Goal: Task Accomplishment & Management: Complete application form

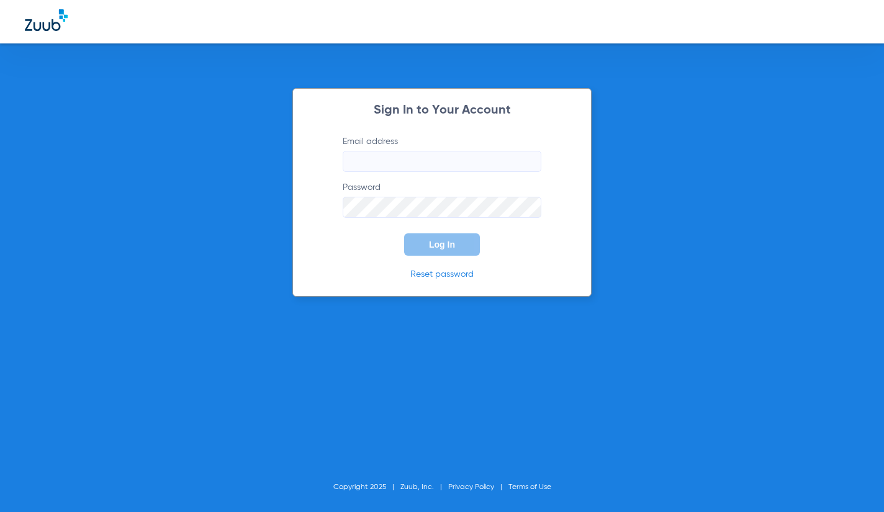
drag, startPoint x: 0, startPoint y: 0, endPoint x: 421, endPoint y: 163, distance: 451.4
click at [421, 163] on input "Email address" at bounding box center [442, 161] width 199 height 21
type input "K"
type input "[EMAIL_ADDRESS][DOMAIN_NAME]"
click at [404, 233] on button "Log In" at bounding box center [442, 244] width 76 height 22
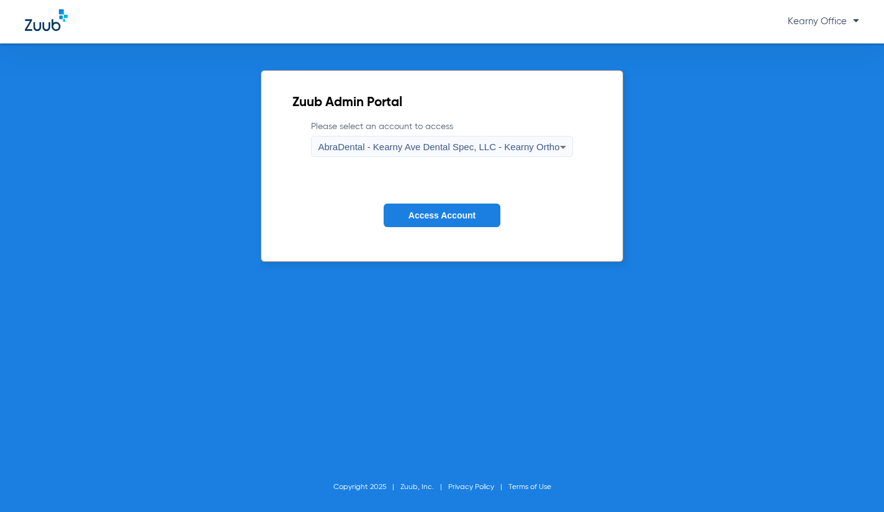
click at [454, 150] on span "AbraDental - Kearny Ave Dental Spec, LLC - Kearny Ortho" at bounding box center [439, 147] width 242 height 11
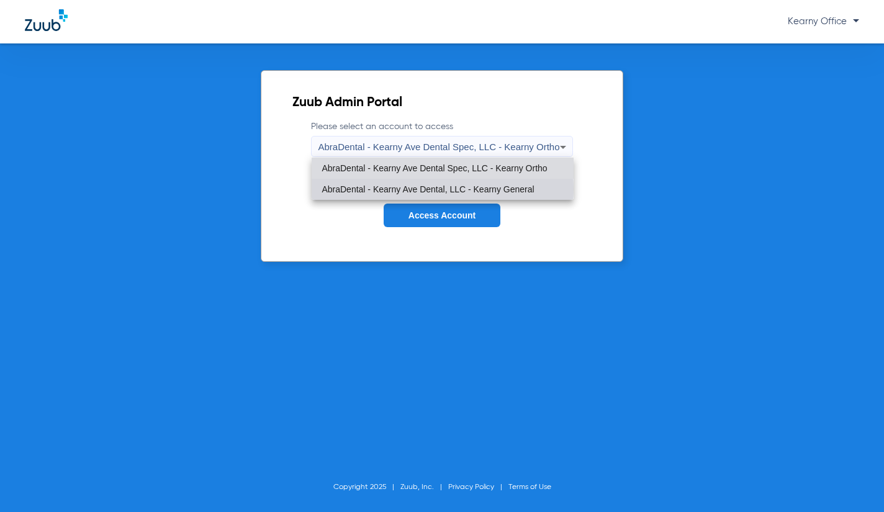
click at [441, 189] on span "AbraDental - Kearny Ave Dental, LLC - Kearny General" at bounding box center [428, 189] width 212 height 9
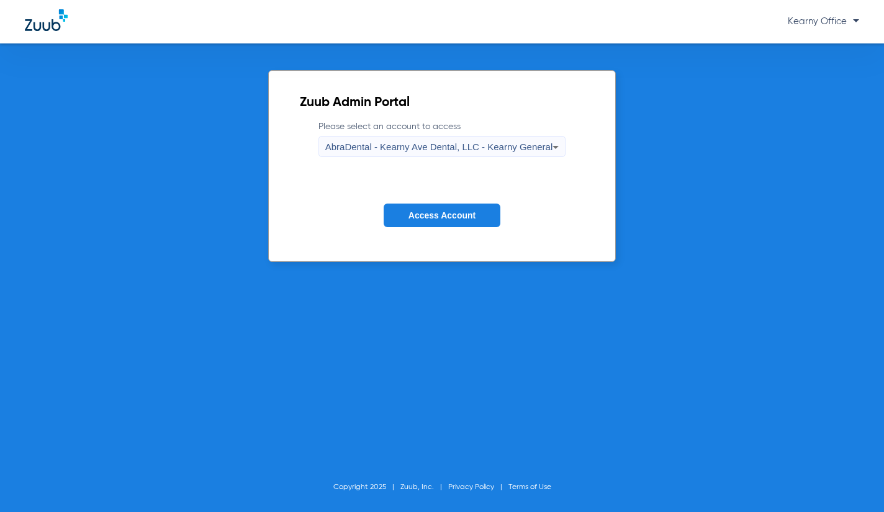
click at [442, 209] on button "Access Account" at bounding box center [442, 216] width 117 height 24
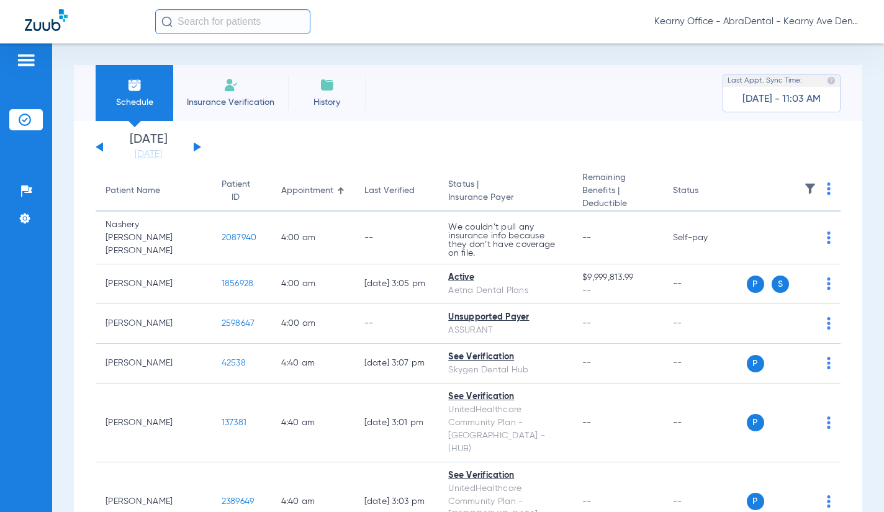
click at [187, 23] on input "text" at bounding box center [232, 21] width 155 height 25
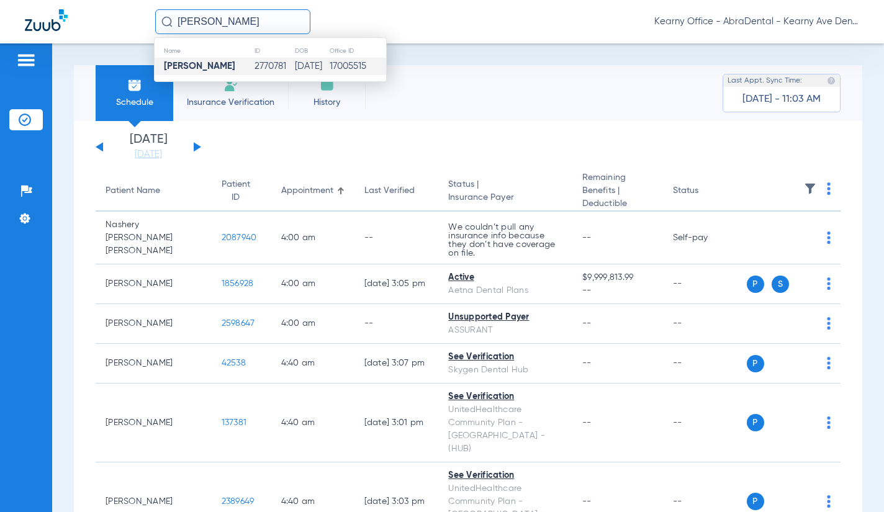
type input "[PERSON_NAME]"
click at [294, 73] on td "[DATE]" at bounding box center [311, 66] width 35 height 17
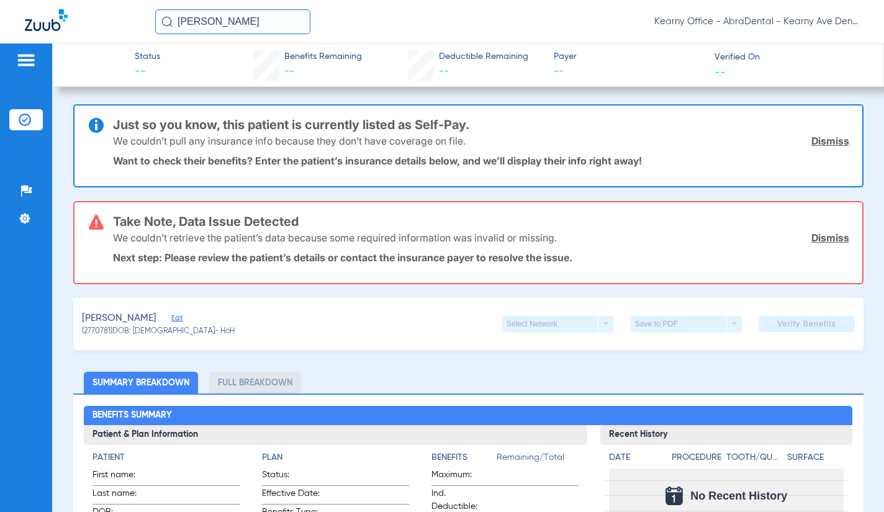
click at [828, 240] on link "Dismiss" at bounding box center [831, 238] width 38 height 12
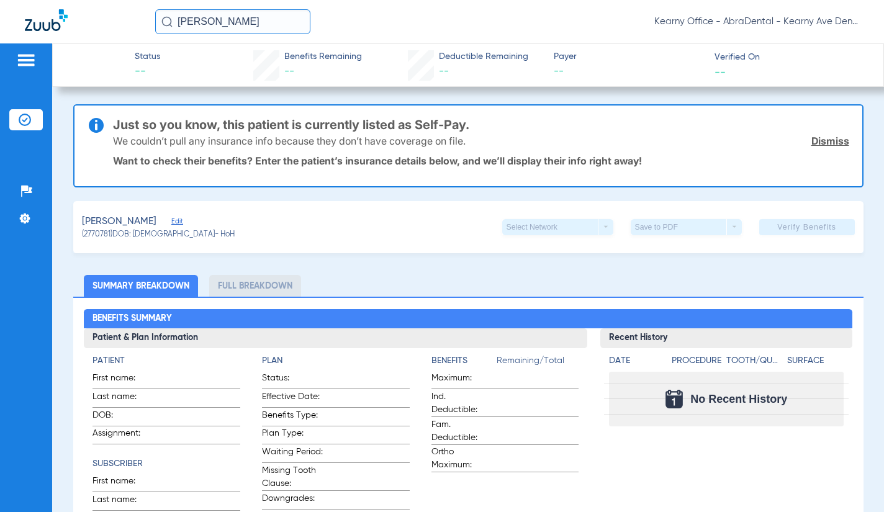
click at [825, 143] on link "Dismiss" at bounding box center [831, 141] width 38 height 12
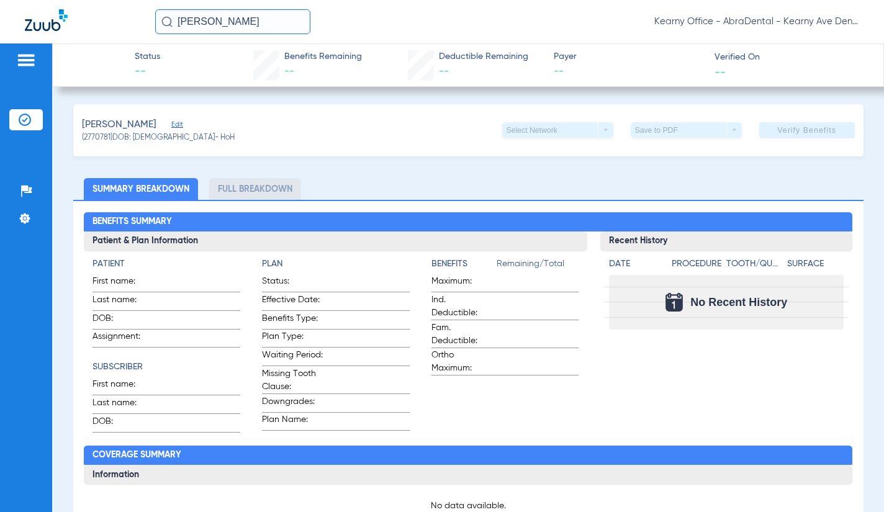
click at [183, 122] on span "Edit" at bounding box center [176, 126] width 11 height 12
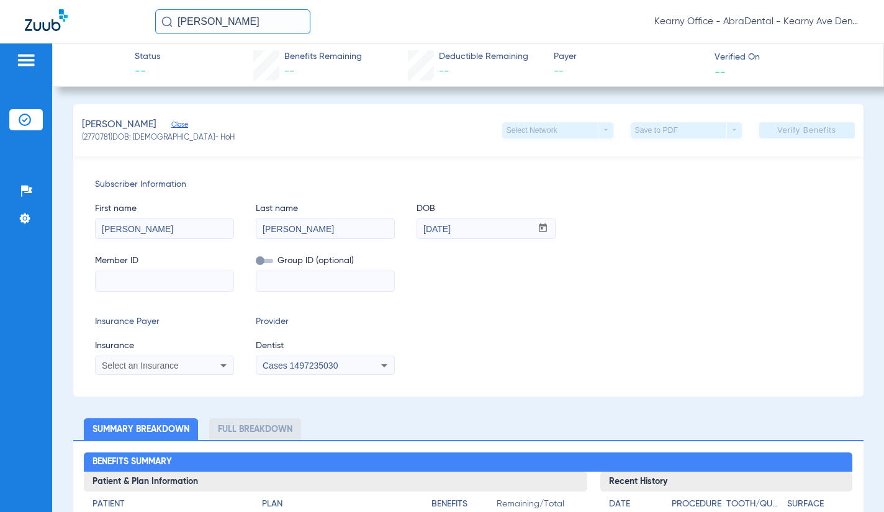
drag, startPoint x: 172, startPoint y: 285, endPoint x: 194, endPoint y: 285, distance: 21.7
click at [172, 285] on input at bounding box center [165, 281] width 138 height 20
paste input "K6115597801"
type input "K6115597801"
click at [166, 365] on span "Select an Insurance" at bounding box center [140, 366] width 77 height 10
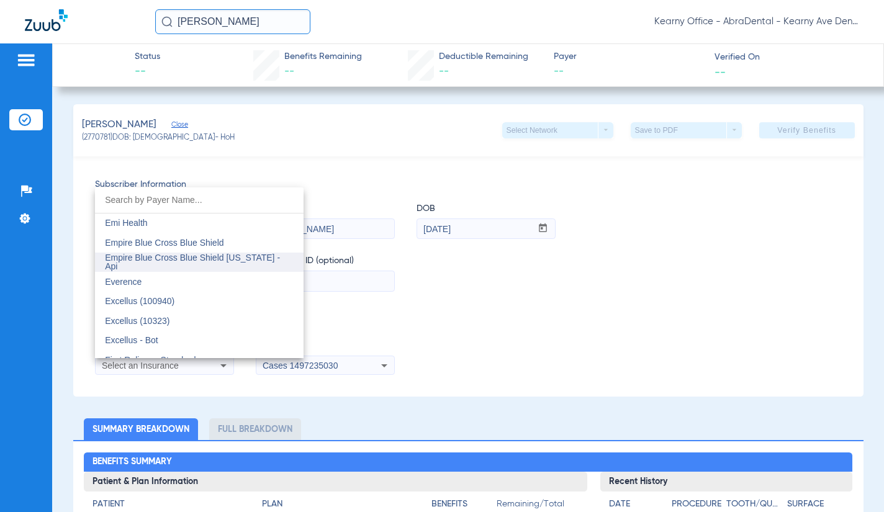
scroll to position [3850, 0]
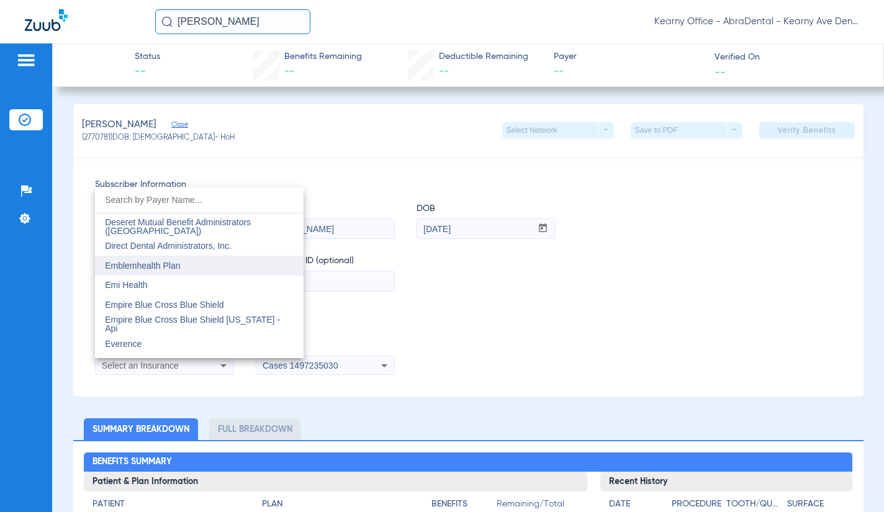
click at [184, 268] on mat-option "Emblemhealth Plan" at bounding box center [199, 266] width 209 height 20
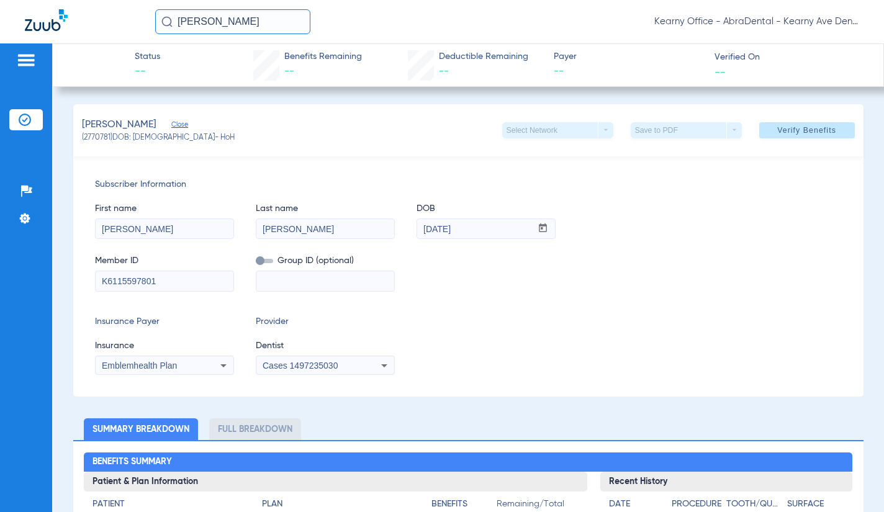
click at [326, 371] on div "Cases 1497235030" at bounding box center [325, 365] width 138 height 15
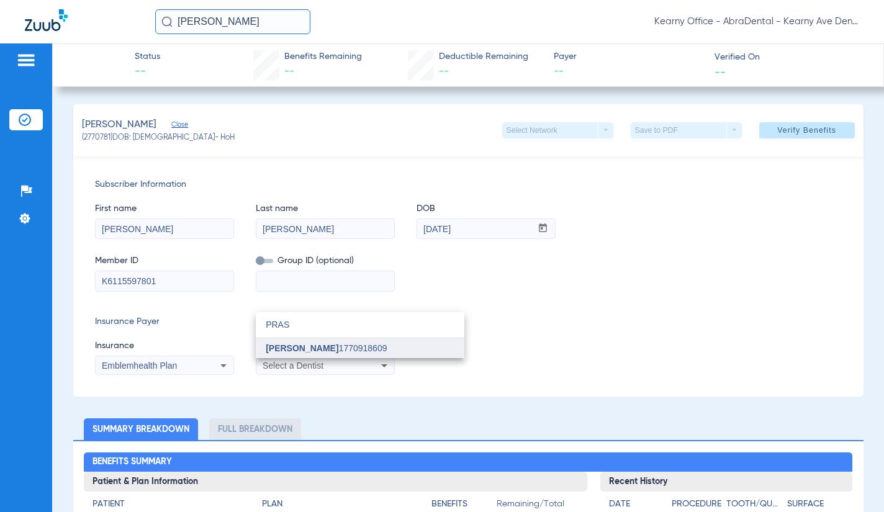
type input "PRAS"
click at [338, 349] on span "[PERSON_NAME]" at bounding box center [302, 348] width 73 height 10
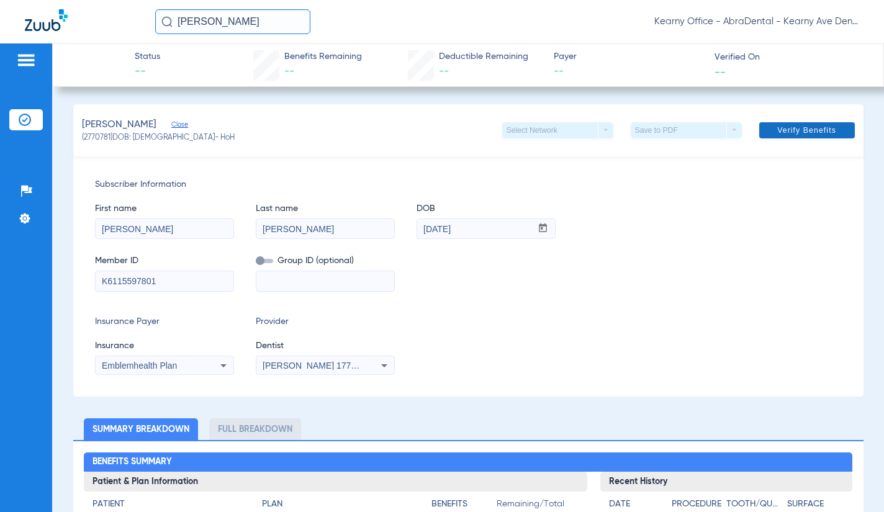
click at [813, 127] on span "Verify Benefits" at bounding box center [806, 130] width 59 height 10
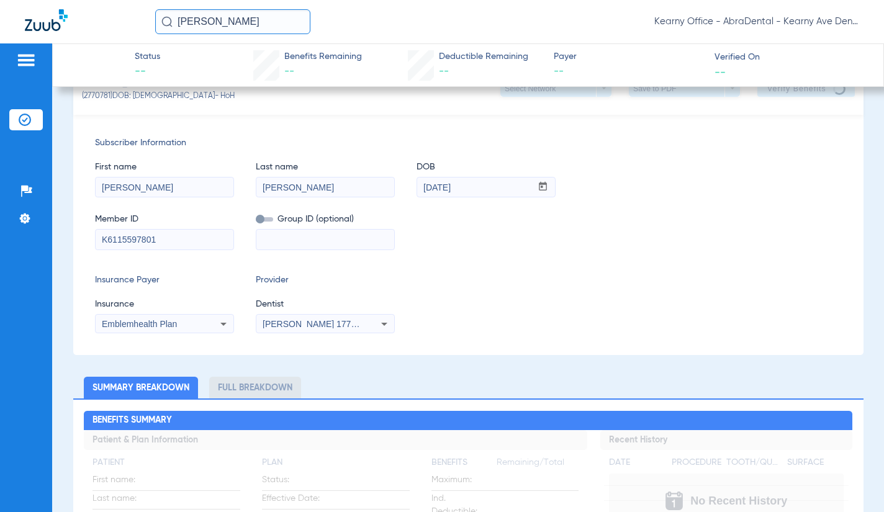
scroll to position [0, 0]
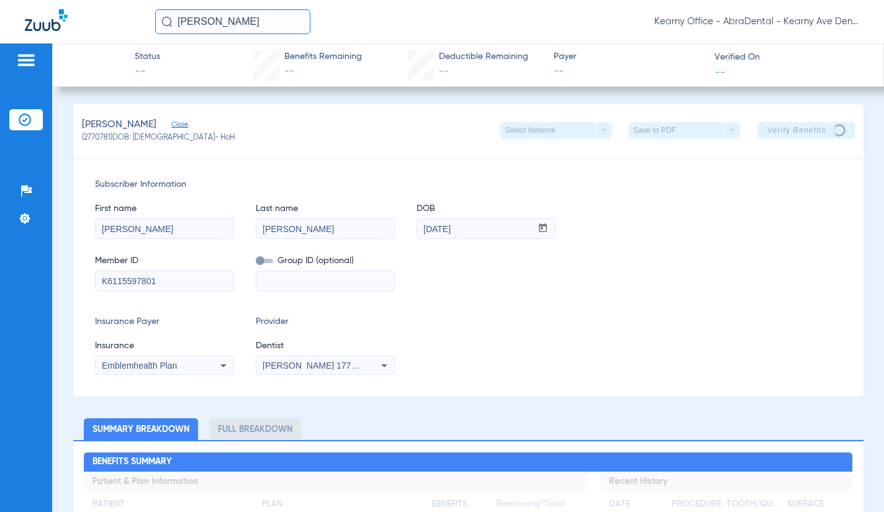
click at [707, 342] on div "Insurance Payer Insurance Emblemhealth Plan Provider Dentist [PERSON_NAME] 1770…" at bounding box center [468, 345] width 747 height 60
drag, startPoint x: 790, startPoint y: 134, endPoint x: 779, endPoint y: 134, distance: 11.2
click at [790, 134] on app-verify-button "Verify Benefits" at bounding box center [806, 130] width 97 height 16
click at [286, 29] on input "[PERSON_NAME]" at bounding box center [232, 21] width 155 height 25
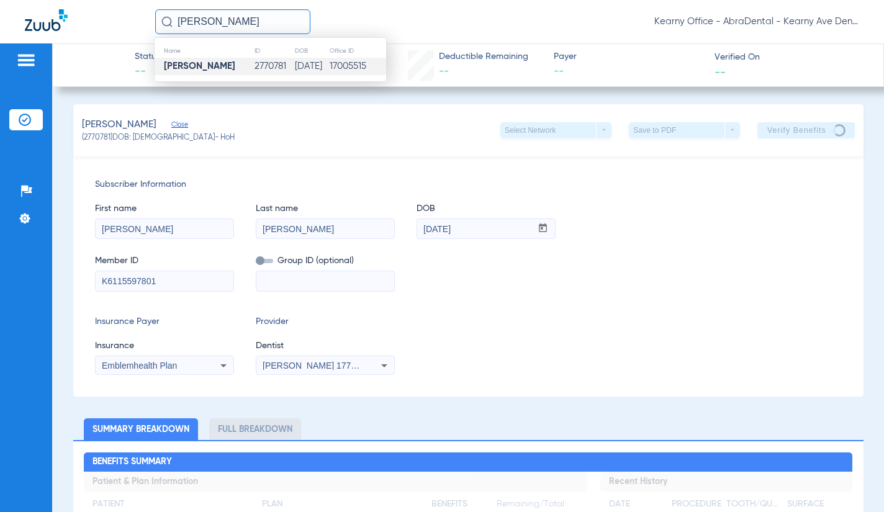
type input "a"
type input "edison abs"
click at [276, 69] on span "Edison Abs [PERSON_NAME] Guama..." at bounding box center [243, 65] width 158 height 9
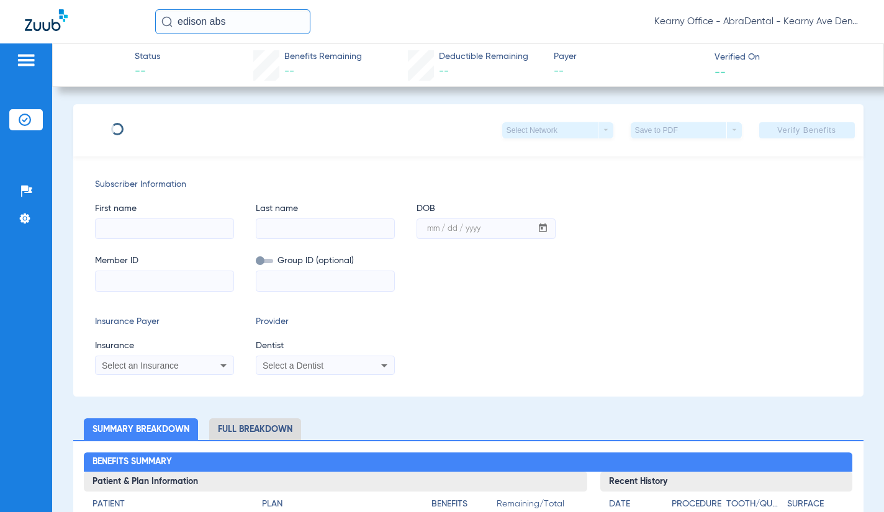
type input "[PERSON_NAME]"
type input "MOZO GUAMAN"
type input "[DATE]"
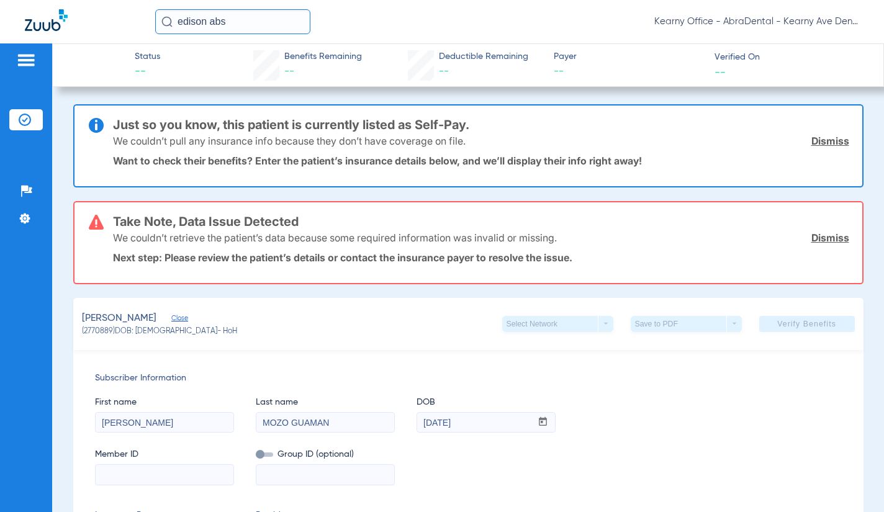
click at [818, 231] on div "We couldn’t retrieve the patient’s data because some required information was i…" at bounding box center [481, 238] width 736 height 32
drag, startPoint x: 813, startPoint y: 142, endPoint x: 813, endPoint y: 161, distance: 19.3
click at [813, 142] on link "Dismiss" at bounding box center [831, 141] width 38 height 12
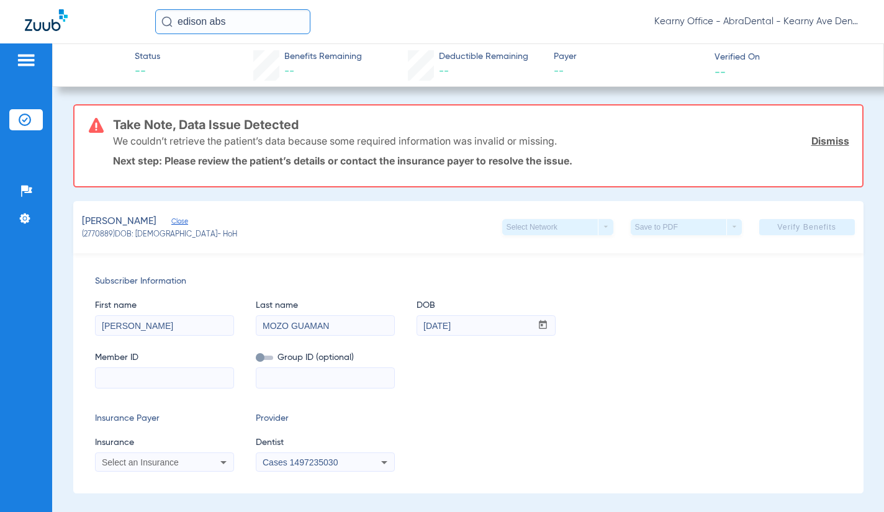
click at [819, 145] on link "Dismiss" at bounding box center [831, 141] width 38 height 12
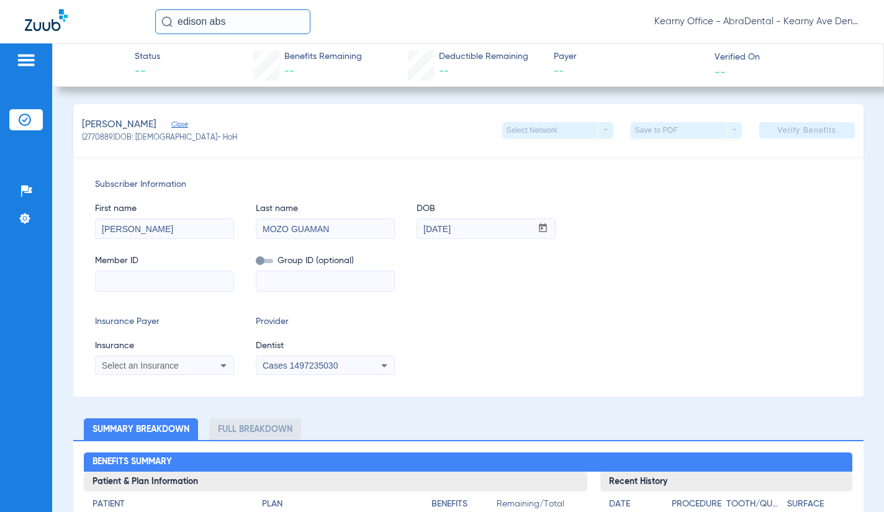
click at [165, 286] on input at bounding box center [165, 281] width 138 height 20
paste input "125360257601"
type input "125360257601"
click at [143, 369] on span "Select an Insurance" at bounding box center [140, 366] width 77 height 10
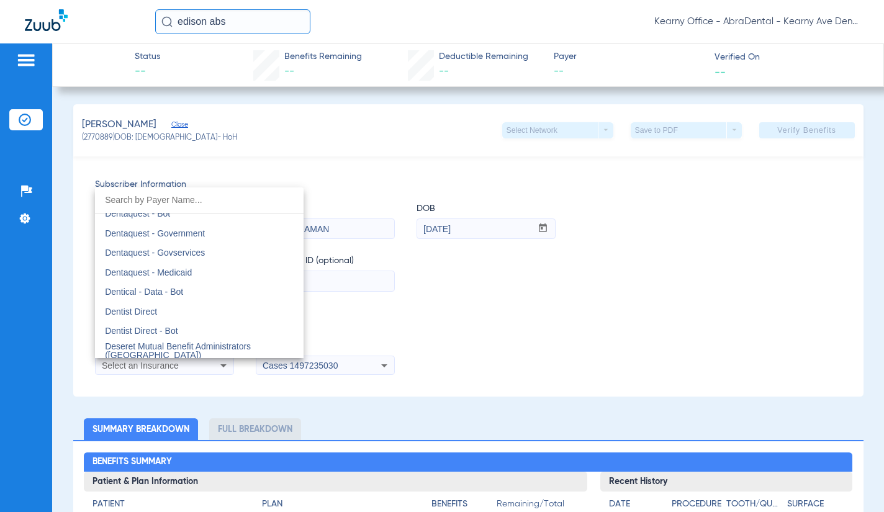
scroll to position [3788, 0]
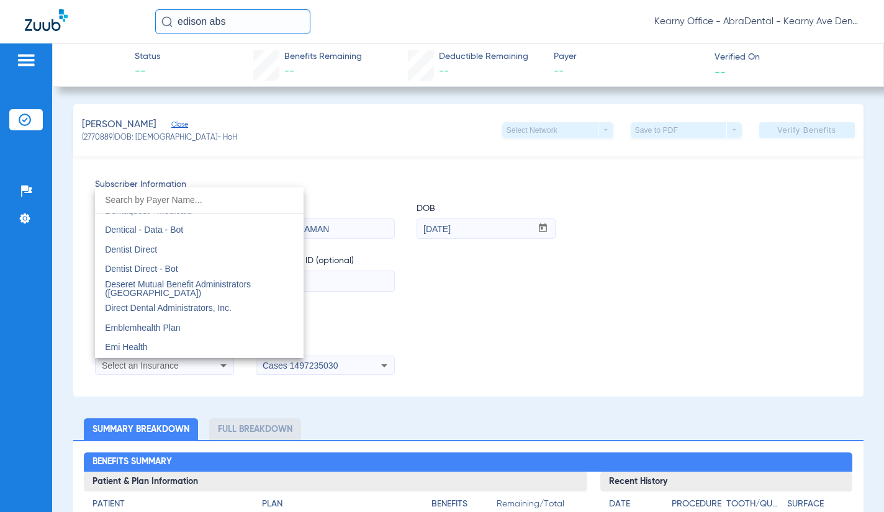
click at [599, 298] on div at bounding box center [442, 256] width 884 height 512
